Goal: Communication & Community: Ask a question

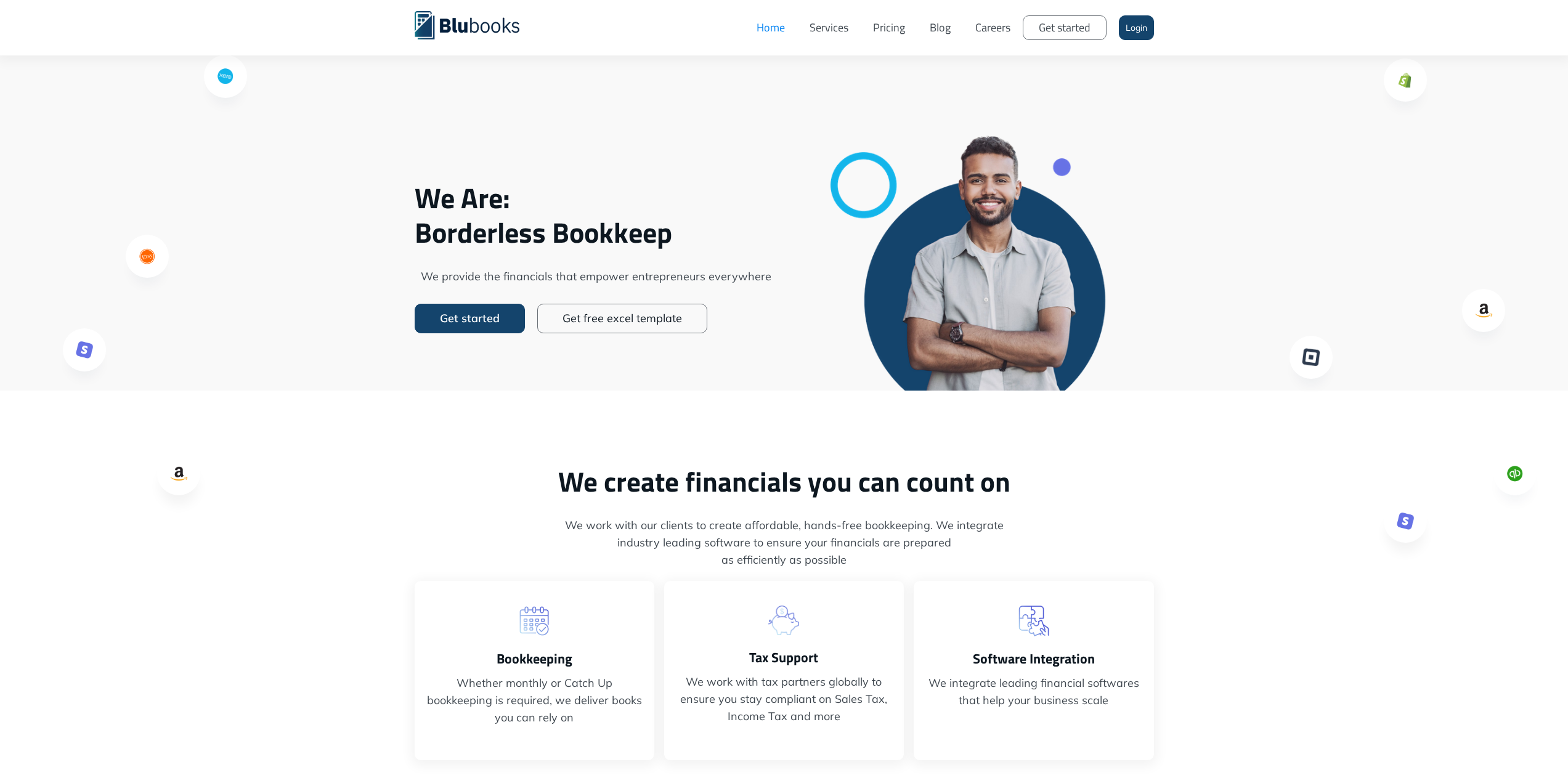
scroll to position [947, 0]
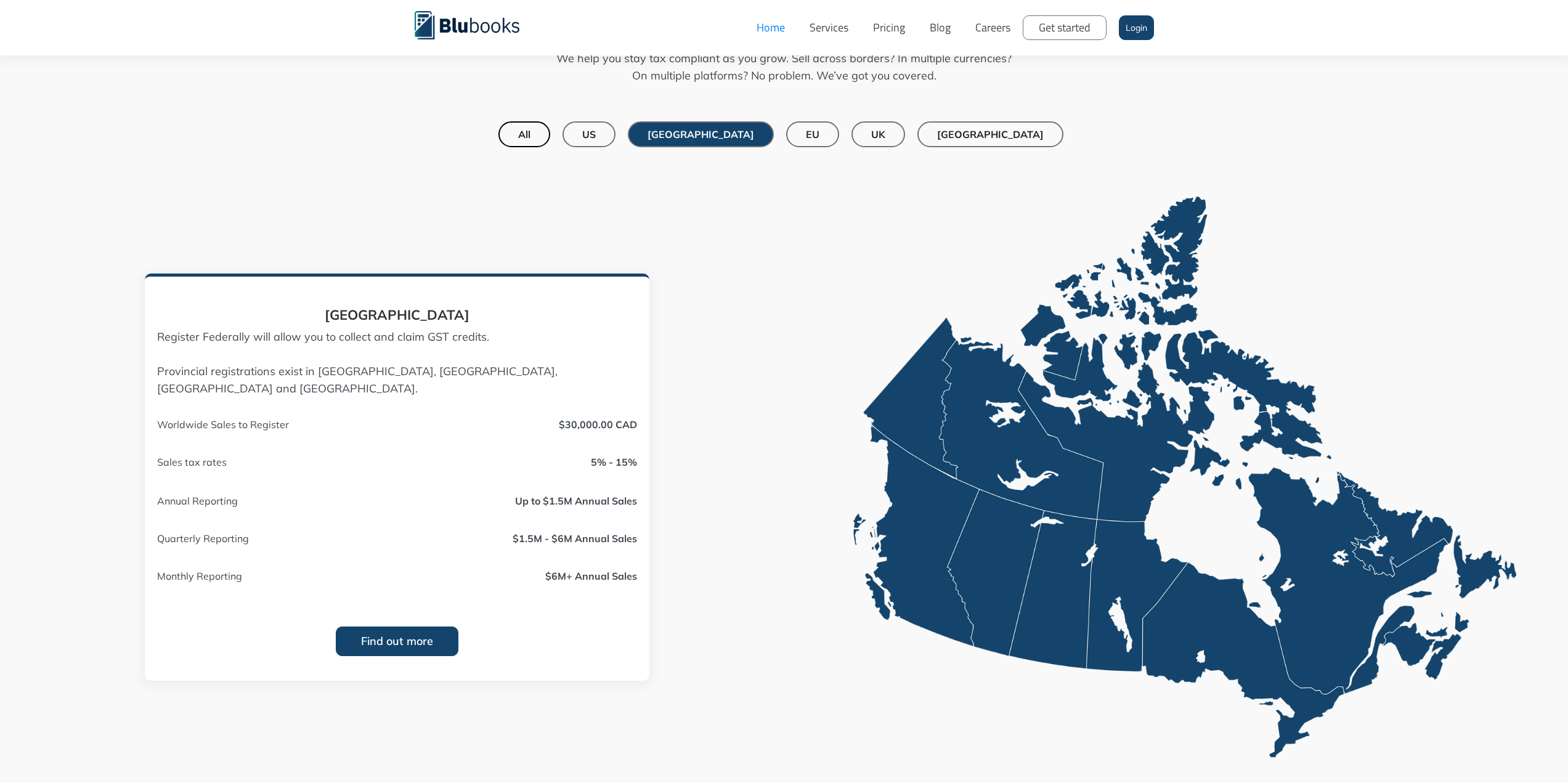
click at [615, 141] on link "US" at bounding box center [589, 133] width 53 height 26
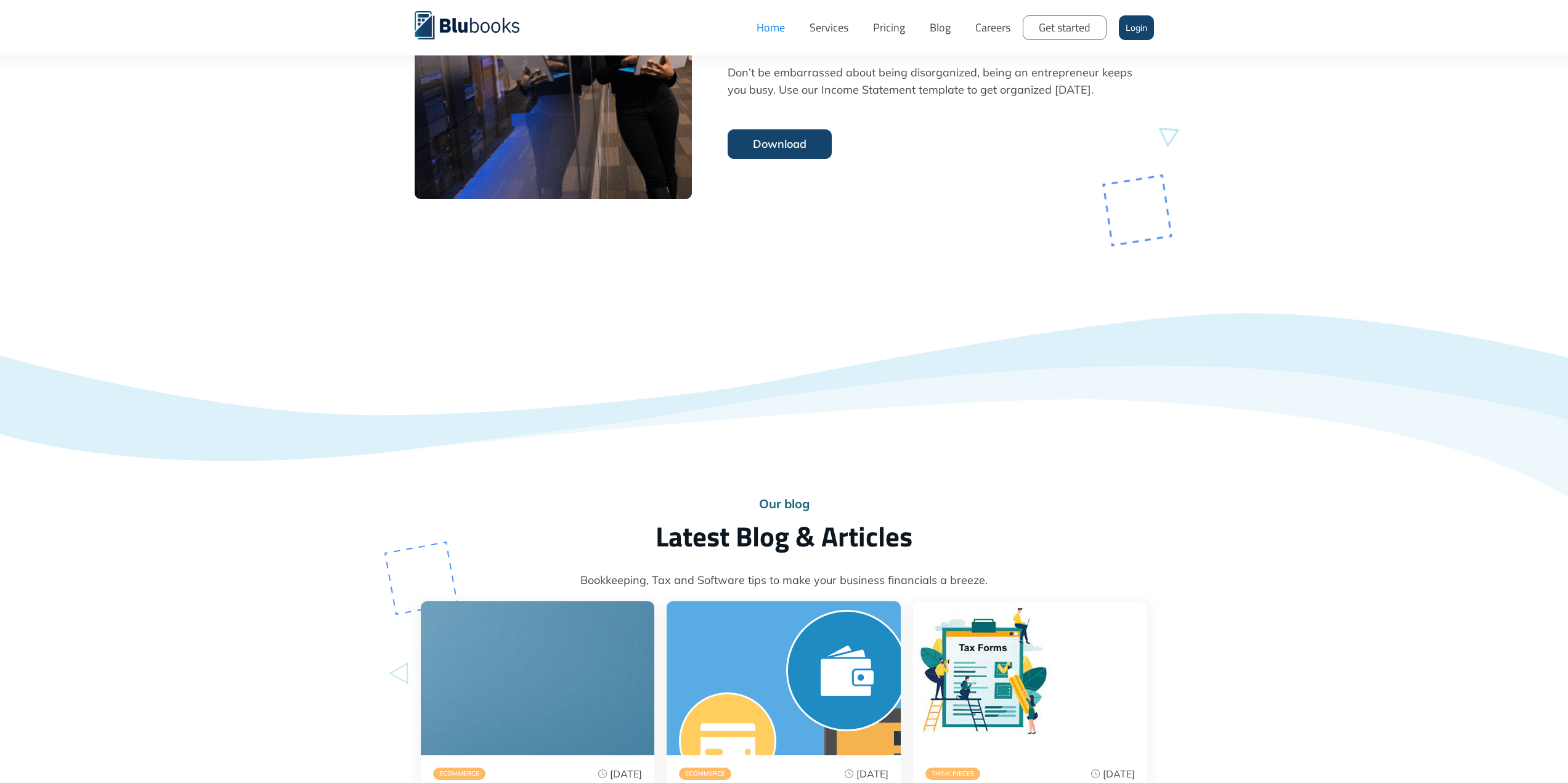
scroll to position [4095, 0]
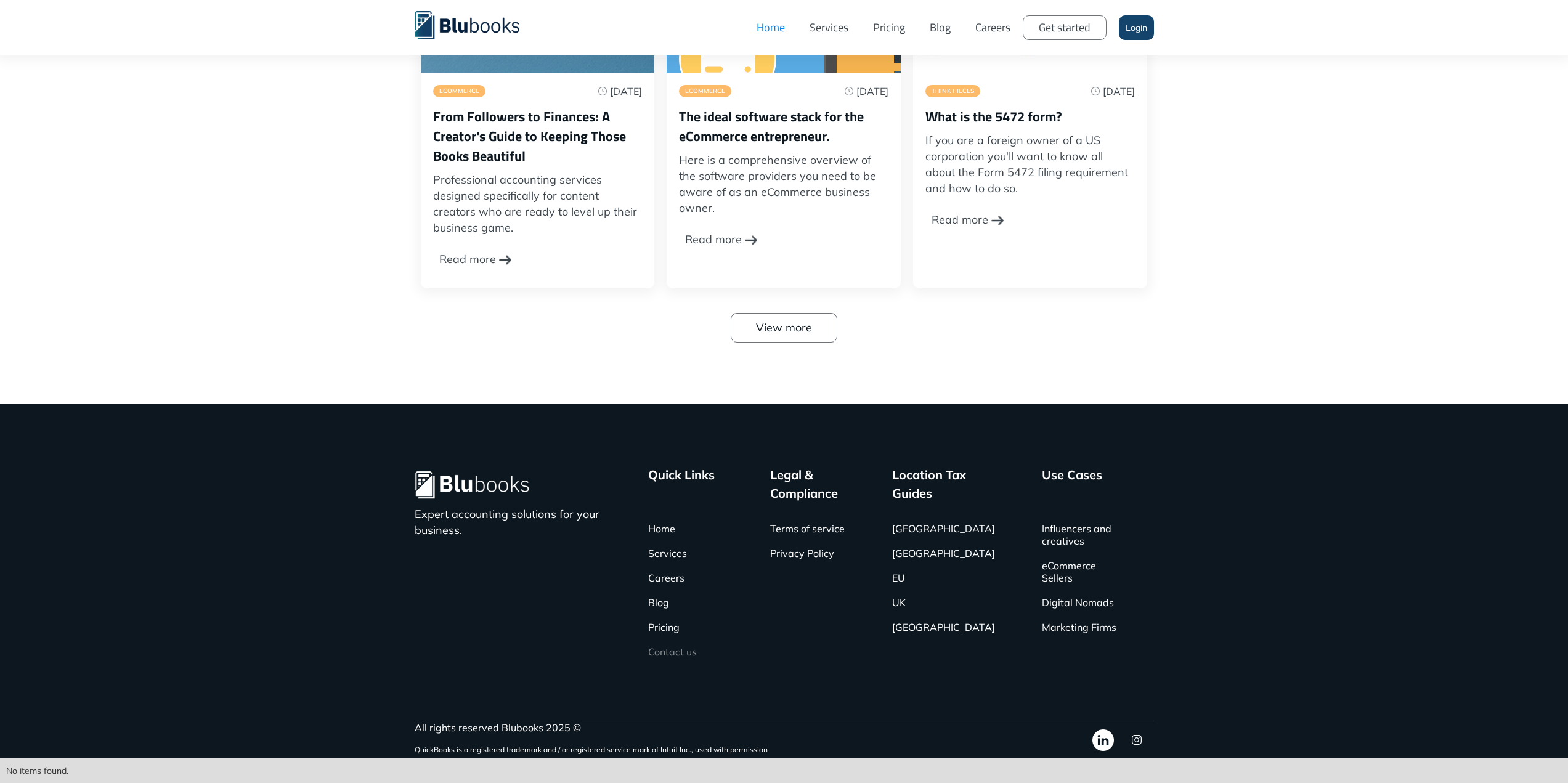
click at [681, 646] on link "Contact us" at bounding box center [672, 652] width 48 height 25
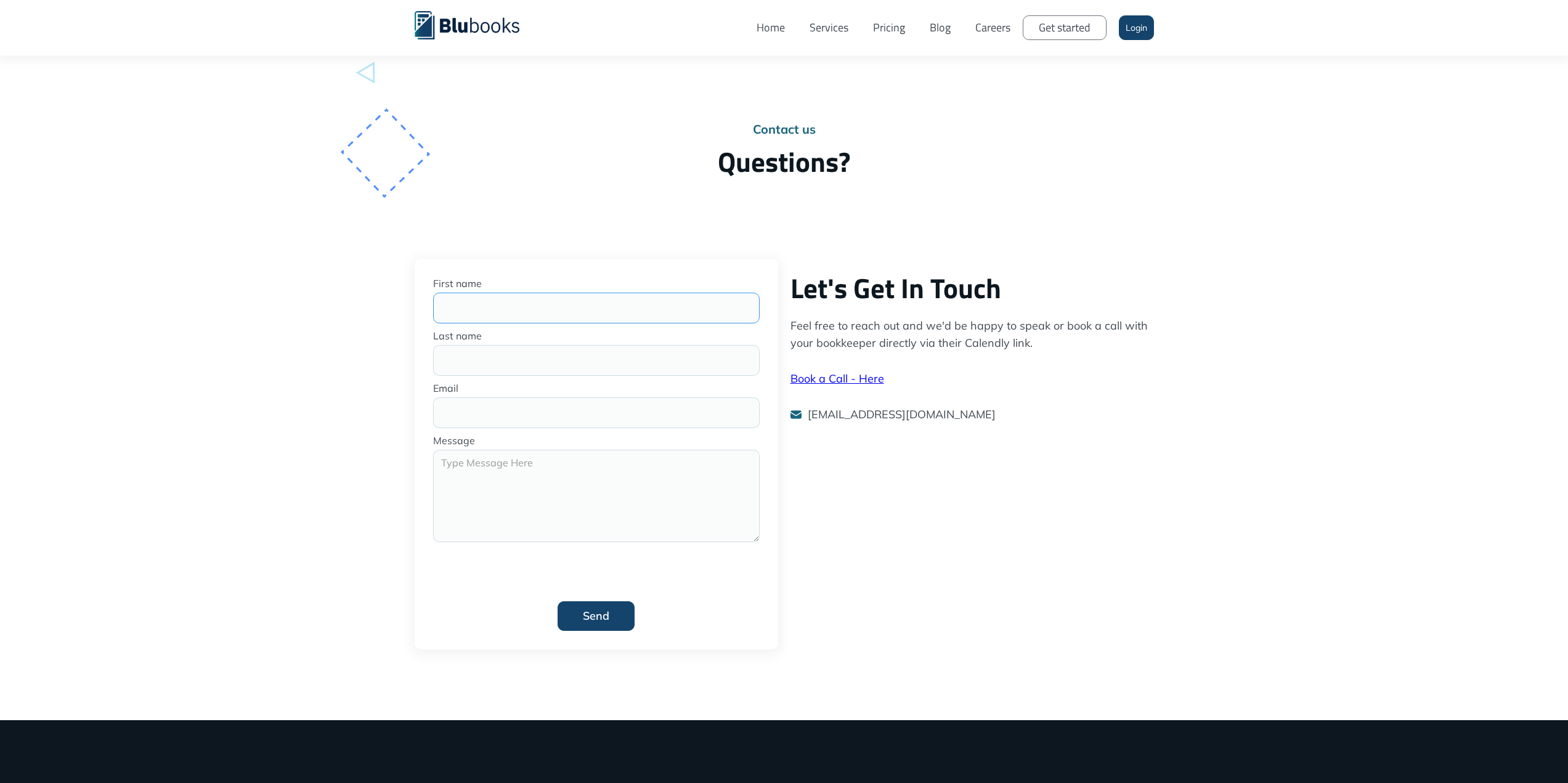
click at [545, 298] on input "First name" at bounding box center [595, 308] width 326 height 31
type input "Dariy"
type input "Al-Khamid"
drag, startPoint x: 576, startPoint y: 417, endPoint x: 346, endPoint y: 400, distance: 230.6
click at [354, 401] on div "First name Dariy Last name Al-Khamid Email alkhamiddariy@gmail.com Message Send…" at bounding box center [784, 490] width 1568 height 461
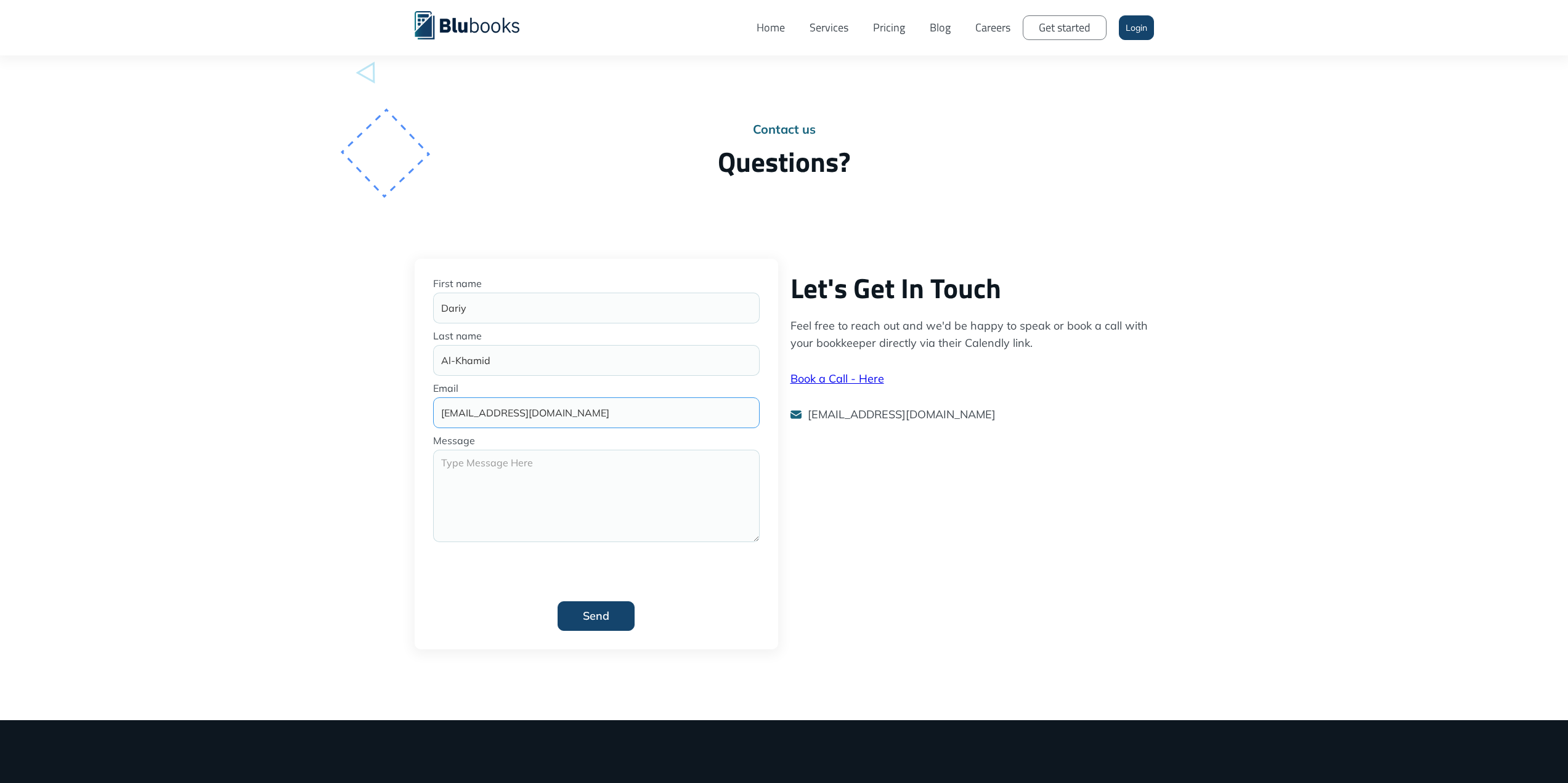
type input "dalkhamid@wearsomestore.com"
click at [516, 496] on textarea "Message" at bounding box center [595, 496] width 326 height 93
paste textarea "https://insognacpa.com/"
type textarea "https://insognacpa.com/"
click at [523, 485] on textarea "Message" at bounding box center [595, 496] width 326 height 93
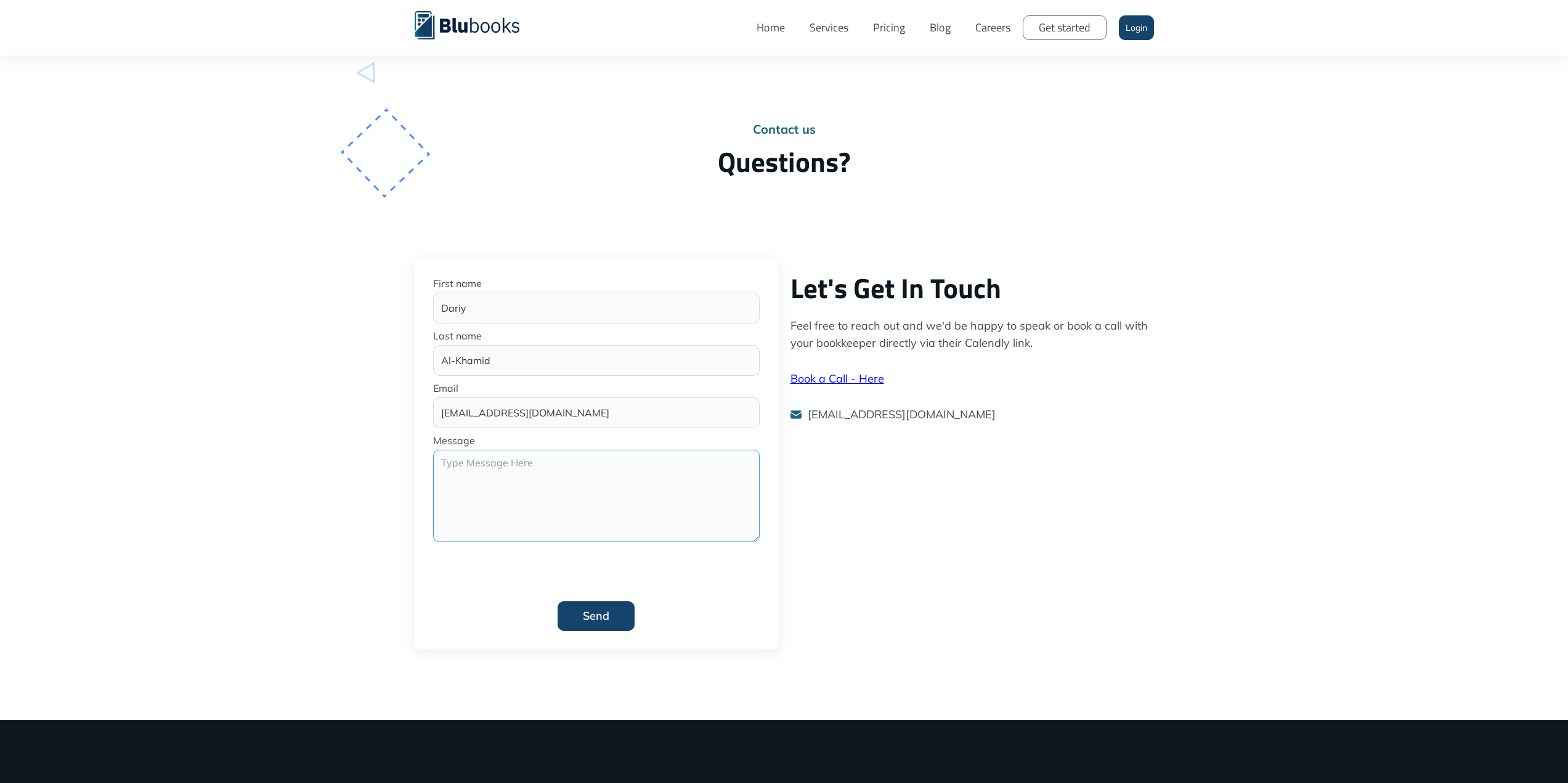
paste textarea "Hello, I’m reaching out on behalf of Wearsome LLC. We are an e-commerce busines…"
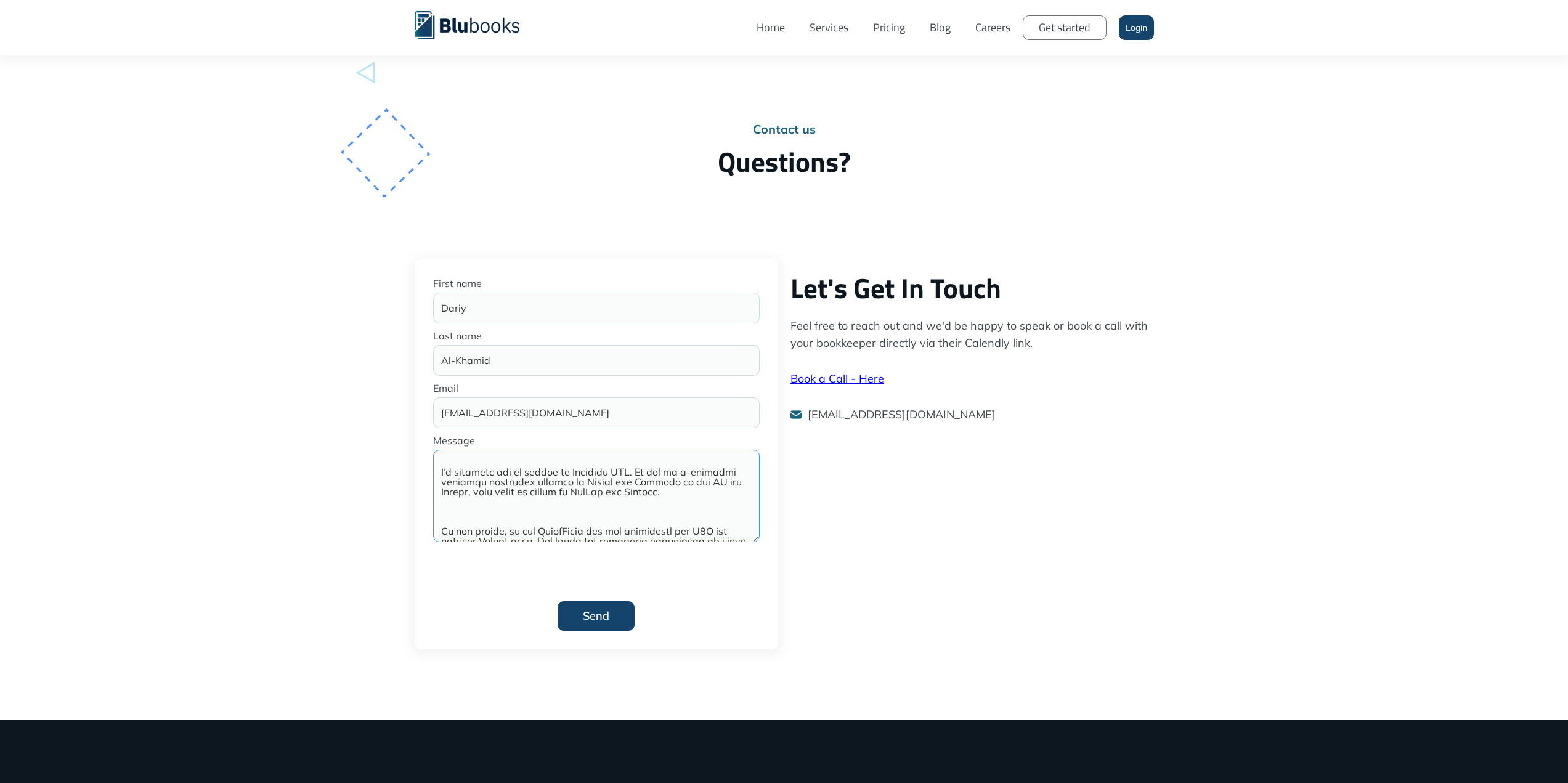
scroll to position [185, 0]
type textarea "Hello, I’m reaching out on behalf of Wearsome LLC. We are an e-commerce busines…"
click at [600, 613] on input "Send" at bounding box center [595, 616] width 77 height 29
type input "Please wait..."
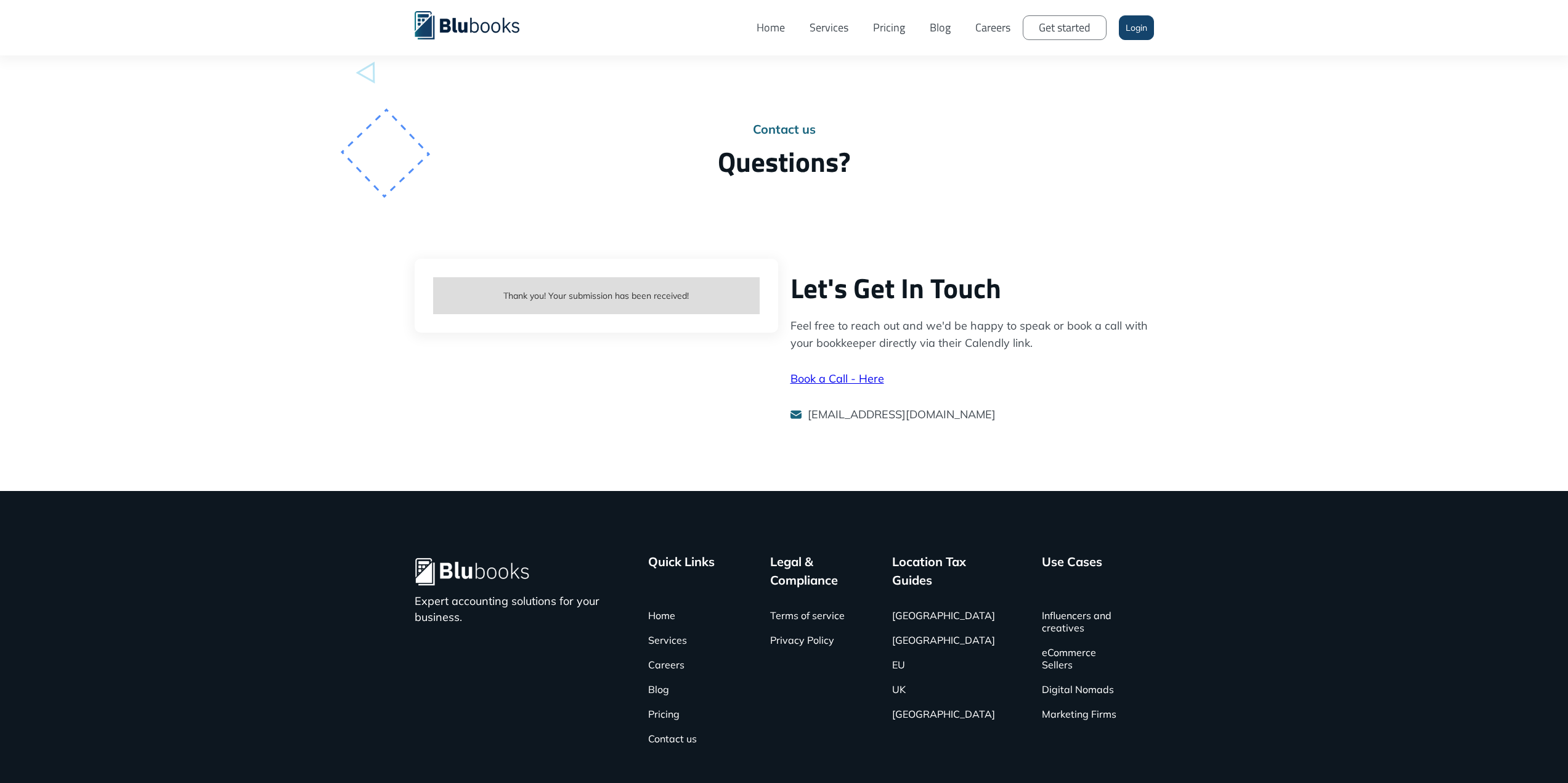
click at [267, 396] on div "First name Dariy Last name Al-Khamid Email dalkhamid@wearsomestore.com Message …" at bounding box center [784, 375] width 1568 height 233
